Goal: Information Seeking & Learning: Understand process/instructions

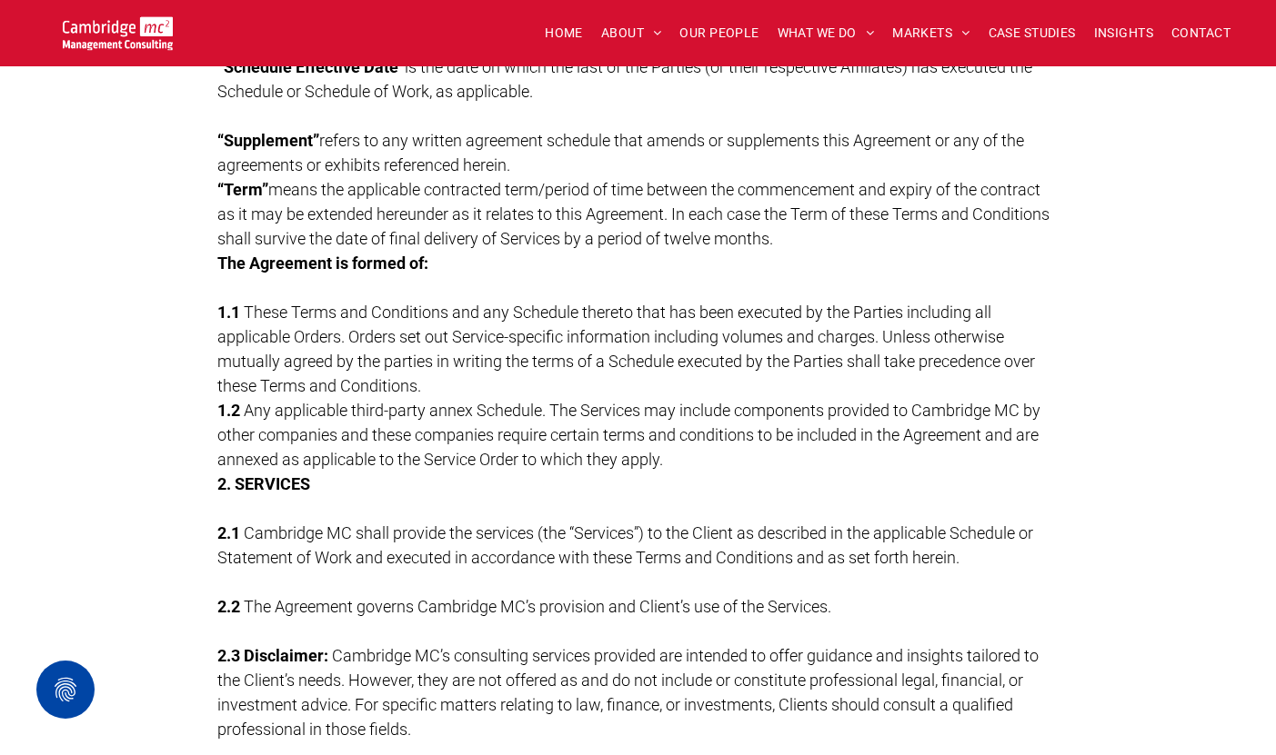
scroll to position [1455, 0]
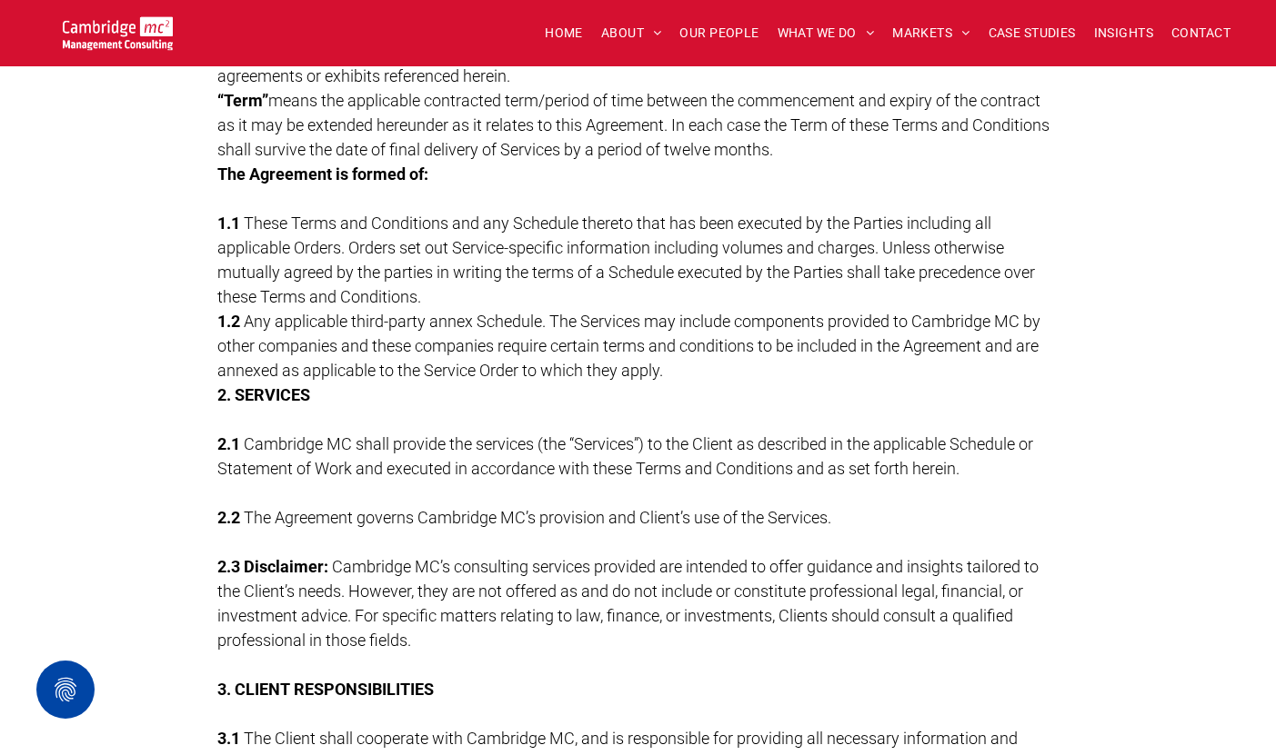
click at [340, 214] on span "These Terms and Conditions and any Schedule thereto that has been executed by t…" at bounding box center [625, 260] width 817 height 93
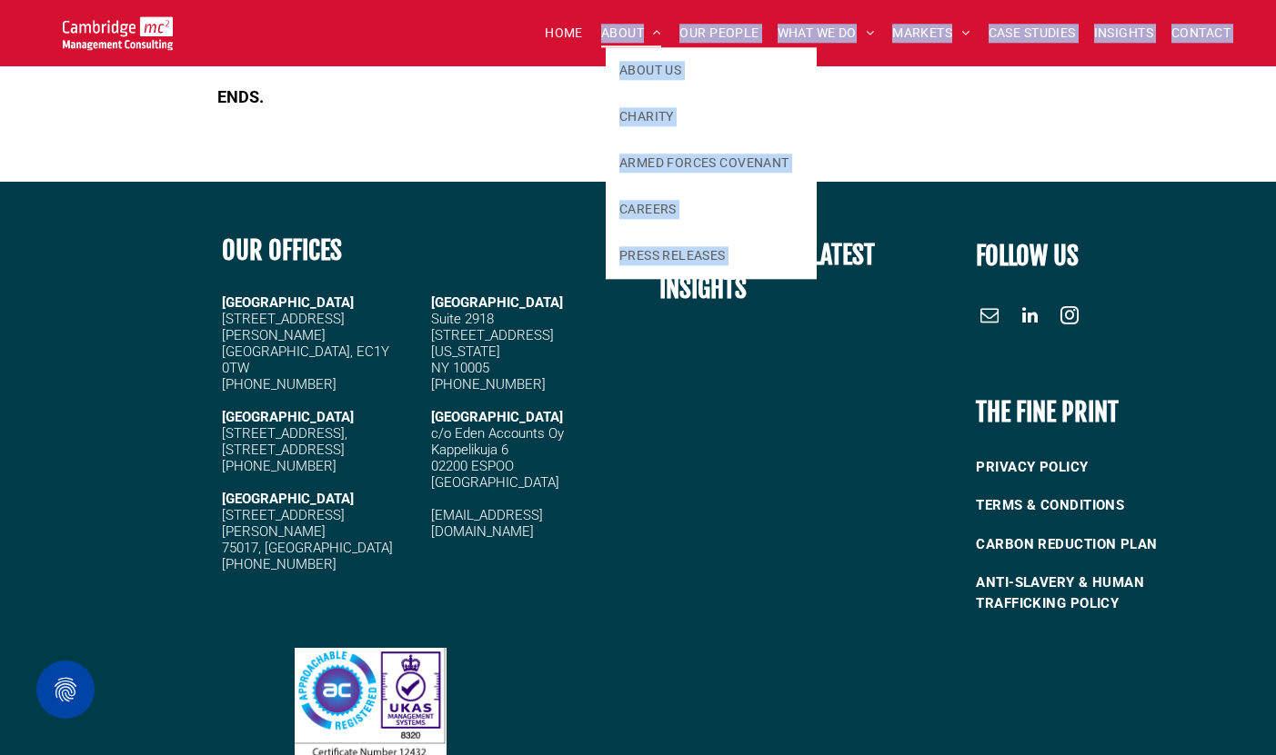
scroll to position [14980, 0]
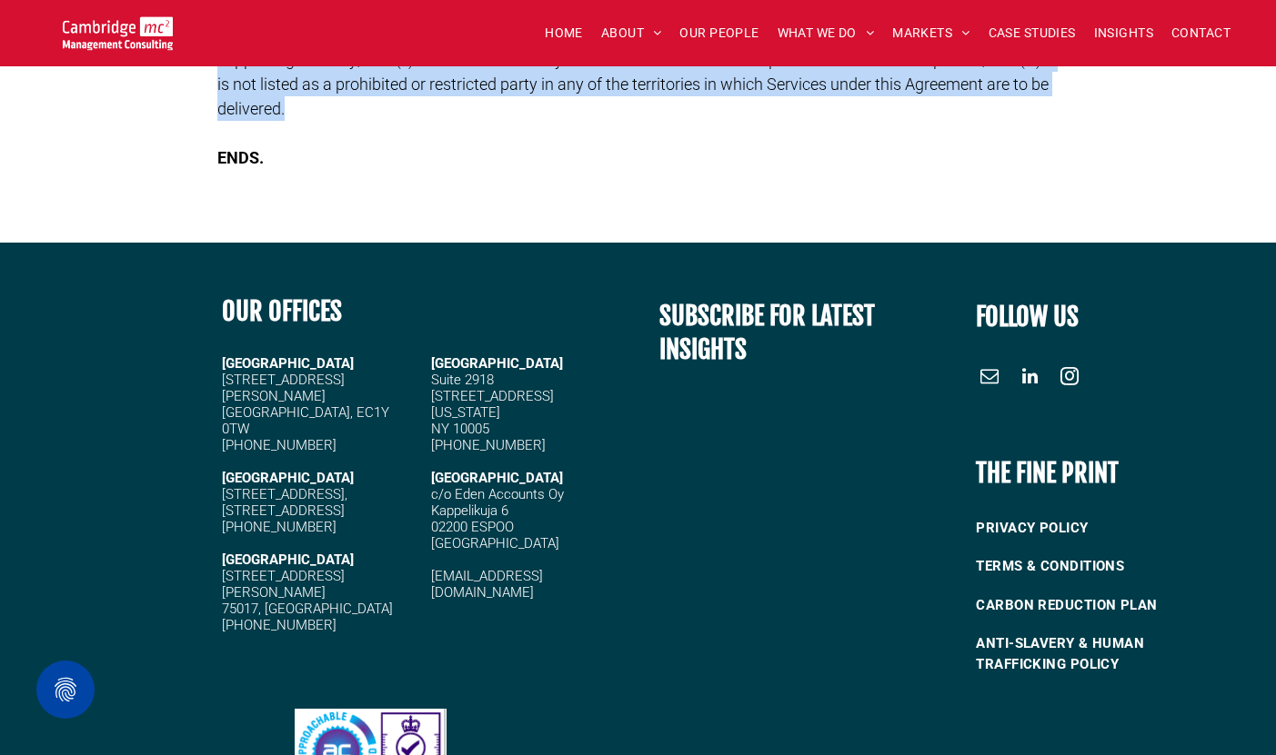
drag, startPoint x: 225, startPoint y: 149, endPoint x: 320, endPoint y: 196, distance: 105.7
copy div "LOREMIPSU DOLORSITAM CONSECTETU ADIPISC ELITS DOE TEMPORINCI UTLAB ETDOLOR MAGN…"
drag, startPoint x: 635, startPoint y: 182, endPoint x: 634, endPoint y: 201, distance: 19.2
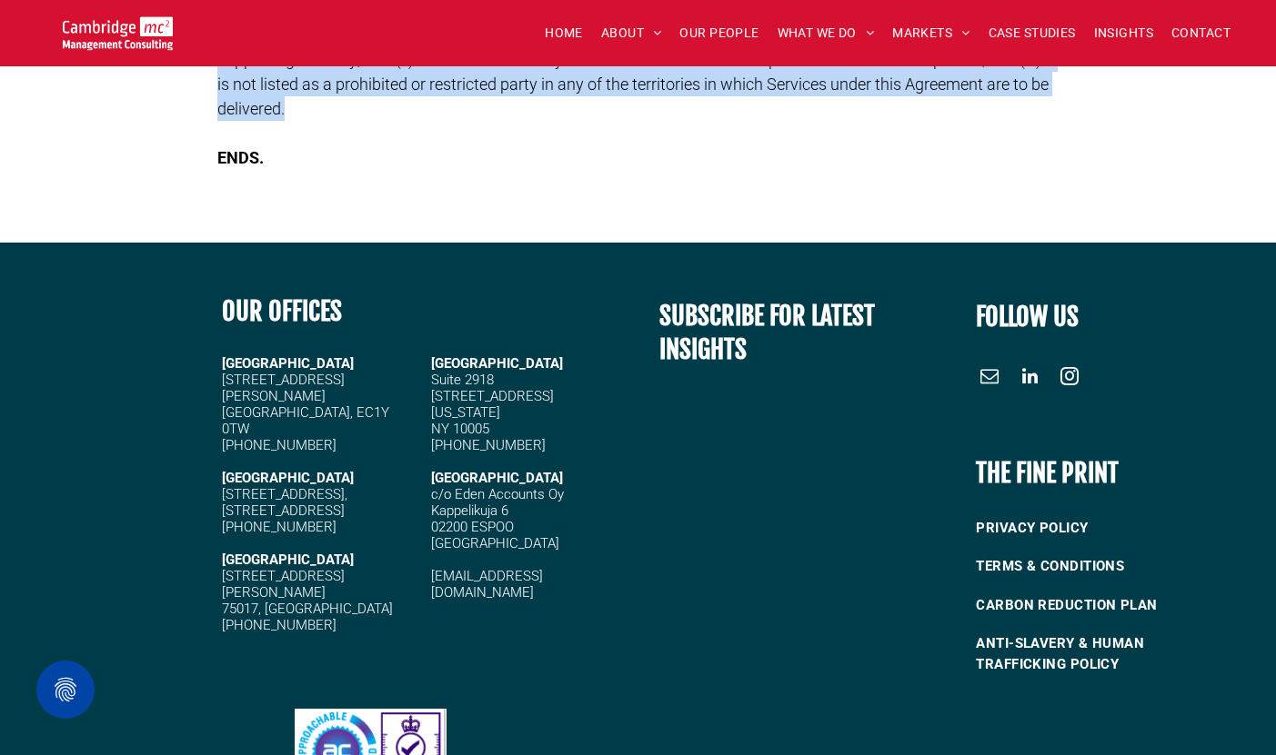
click at [635, 121] on p "k. Legal Compliance. Each party by execution of a Schedule or SoW hereunder rep…" at bounding box center [638, 59] width 842 height 123
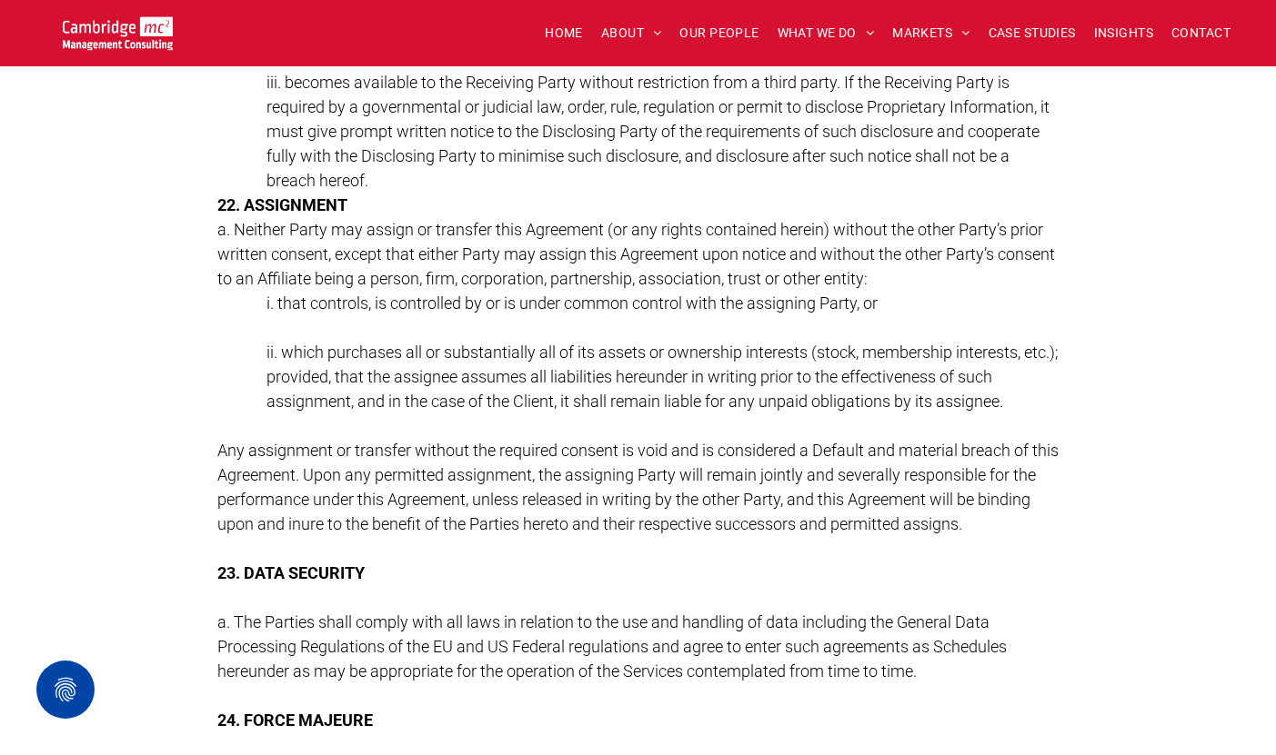
scroll to position [3873, 0]
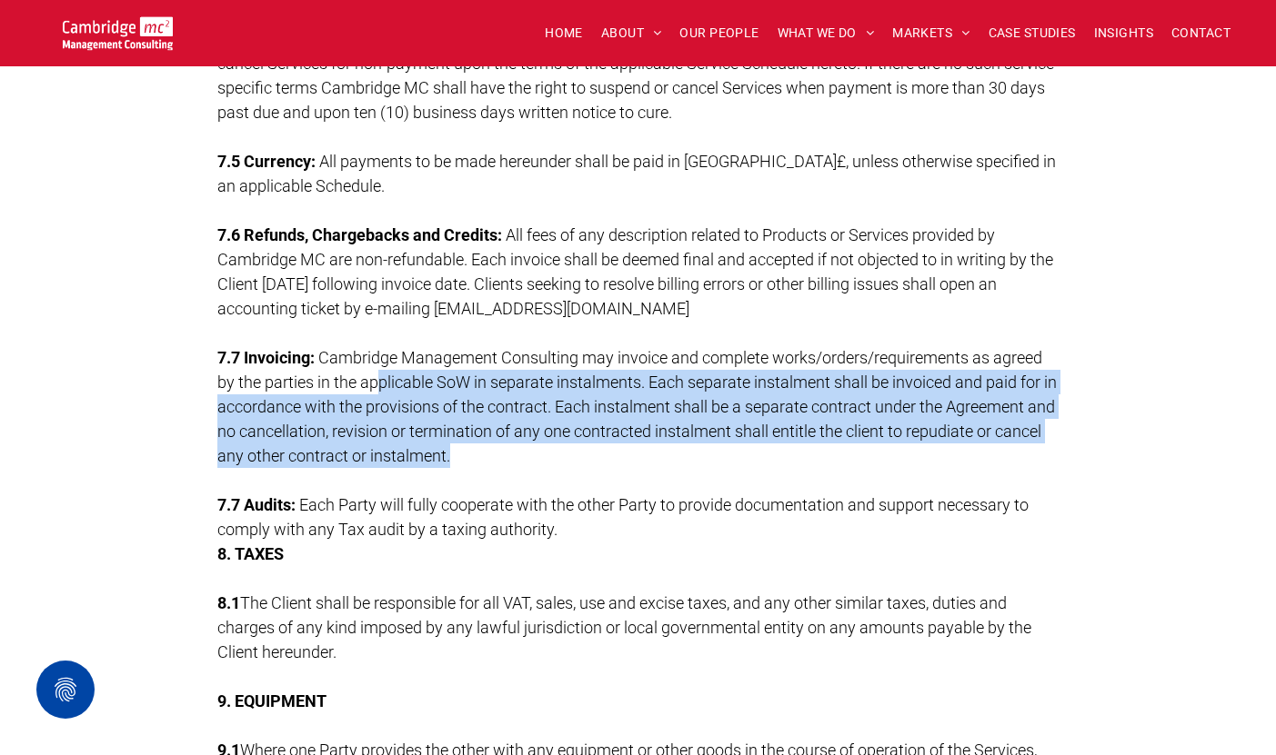
drag, startPoint x: 516, startPoint y: 445, endPoint x: 375, endPoint y: 385, distance: 154.4
click at [375, 385] on p "7.7 Invoicing: Cambridge Management Consulting may invoice and complete works/o…" at bounding box center [638, 406] width 842 height 123
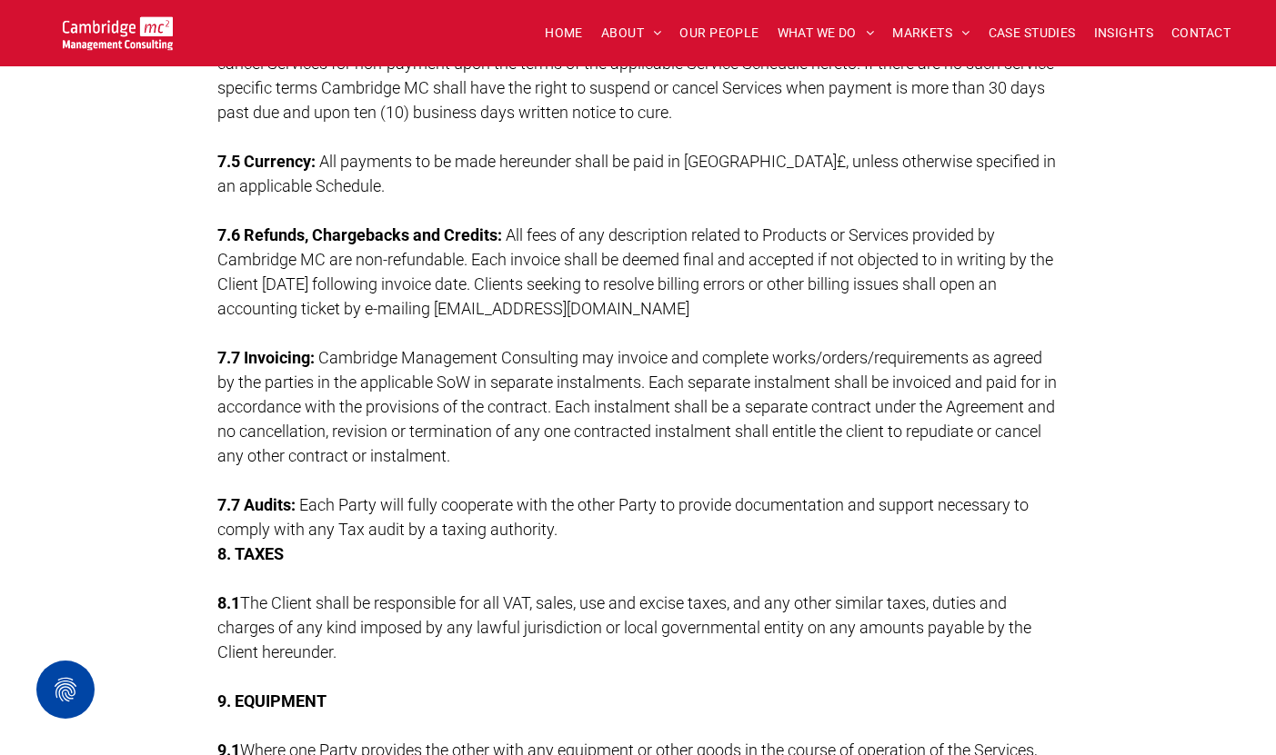
click at [585, 294] on span "All fees of any description related to Products or Services provided by Cambrid…" at bounding box center [634, 271] width 835 height 93
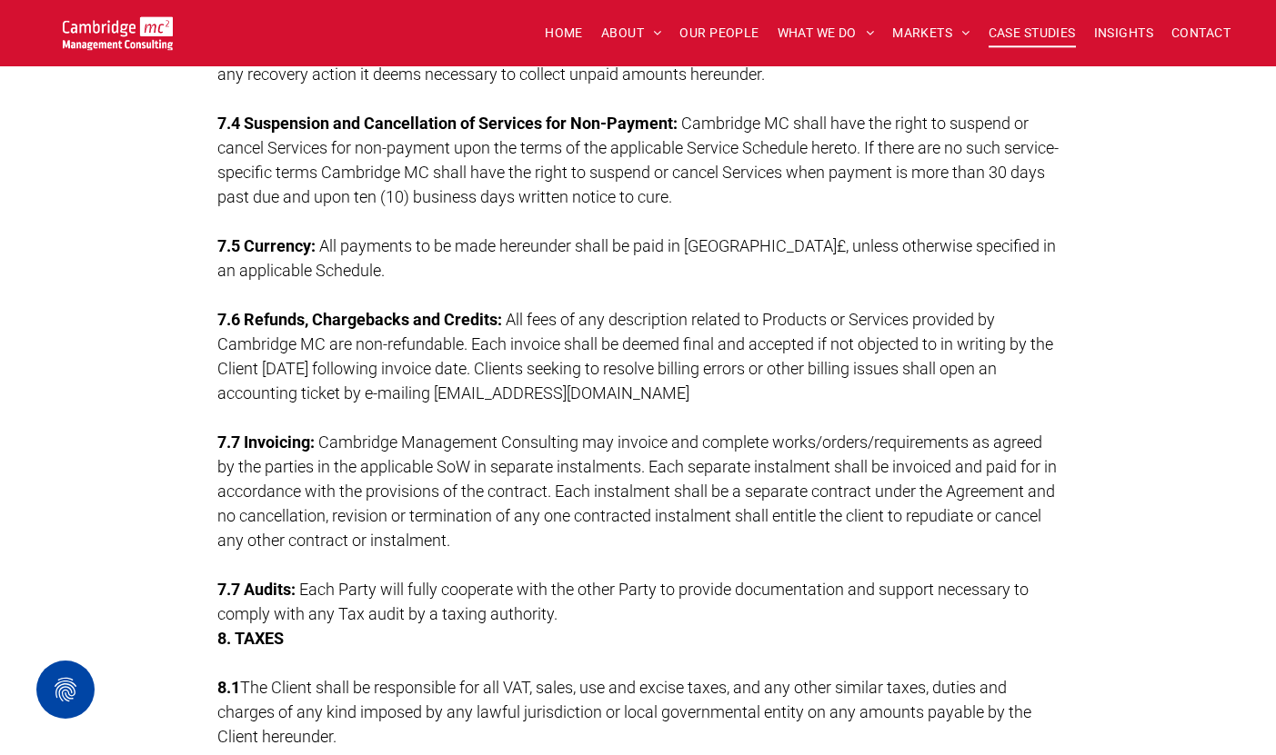
scroll to position [3782, 0]
